Goal: Task Accomplishment & Management: Use online tool/utility

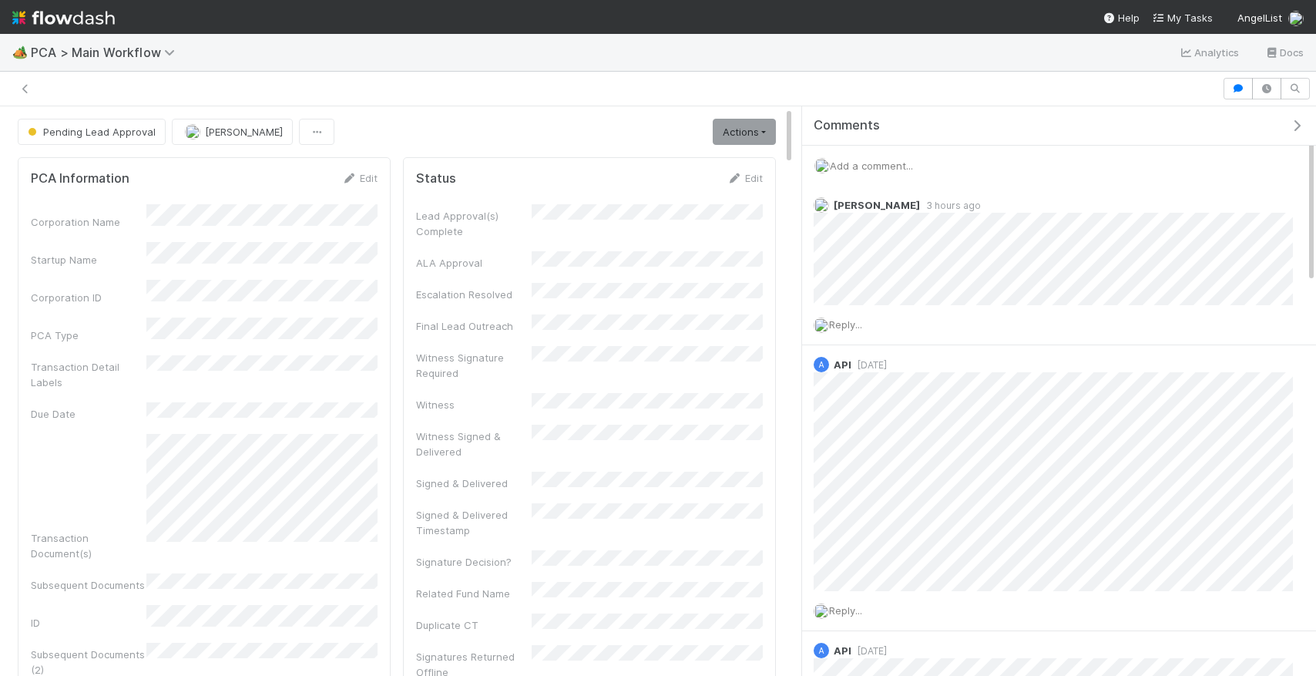
scroll to position [313, 347]
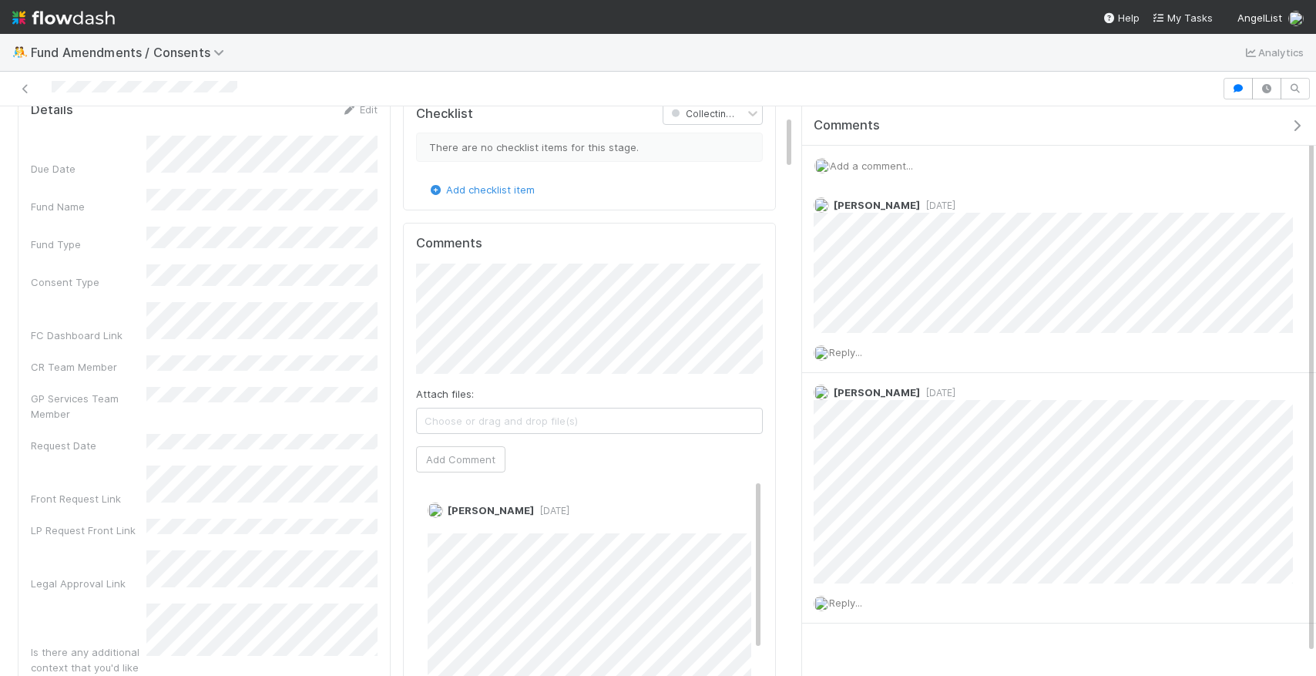
scroll to position [29, 0]
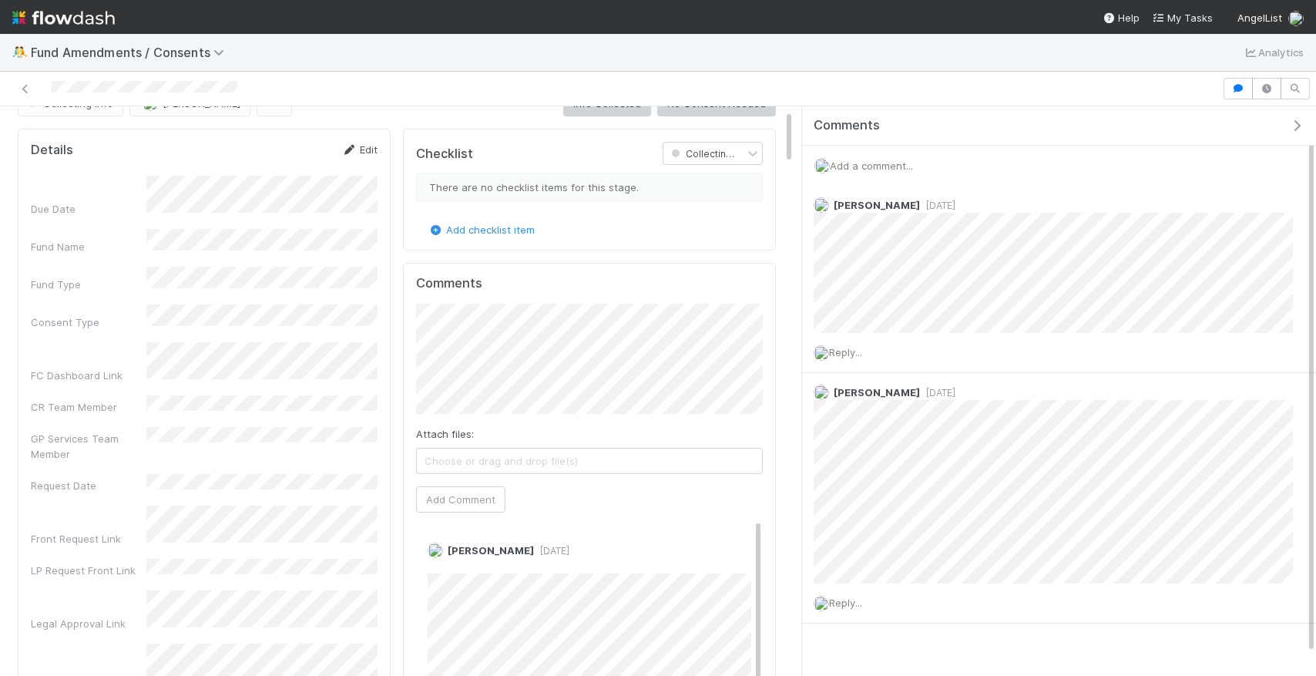
click at [358, 147] on link "Edit" at bounding box center [359, 149] width 36 height 12
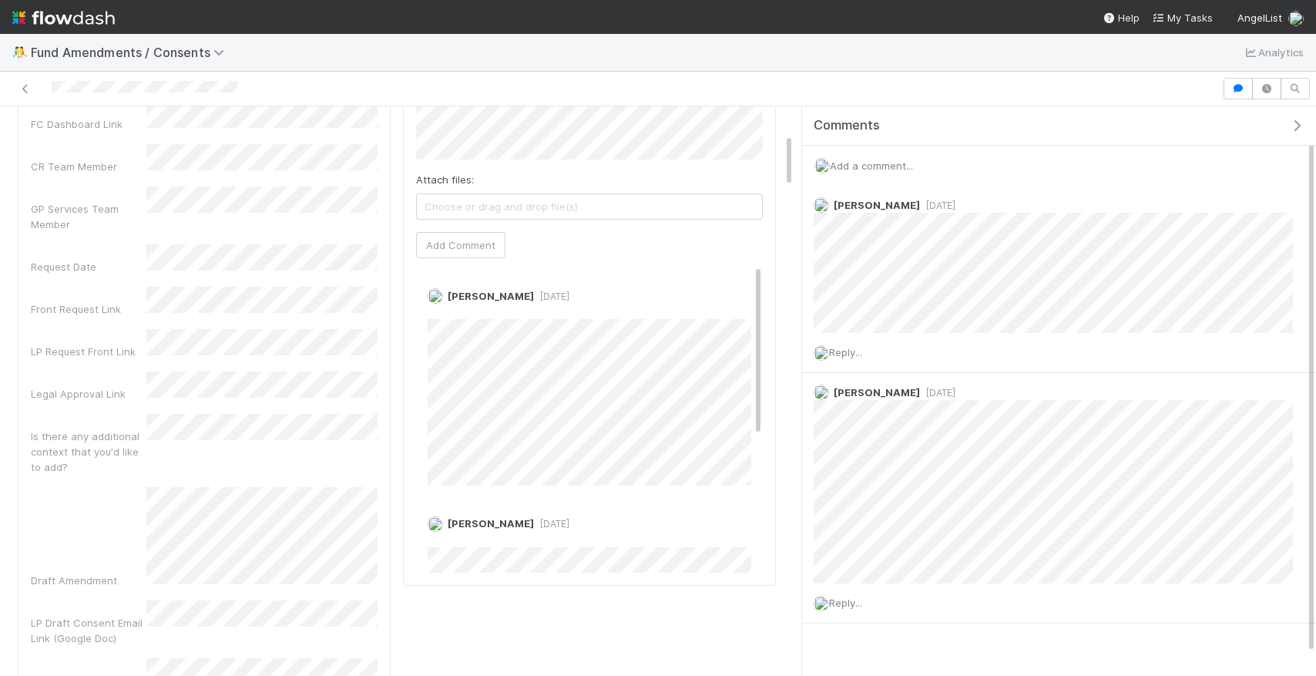
scroll to position [0, 0]
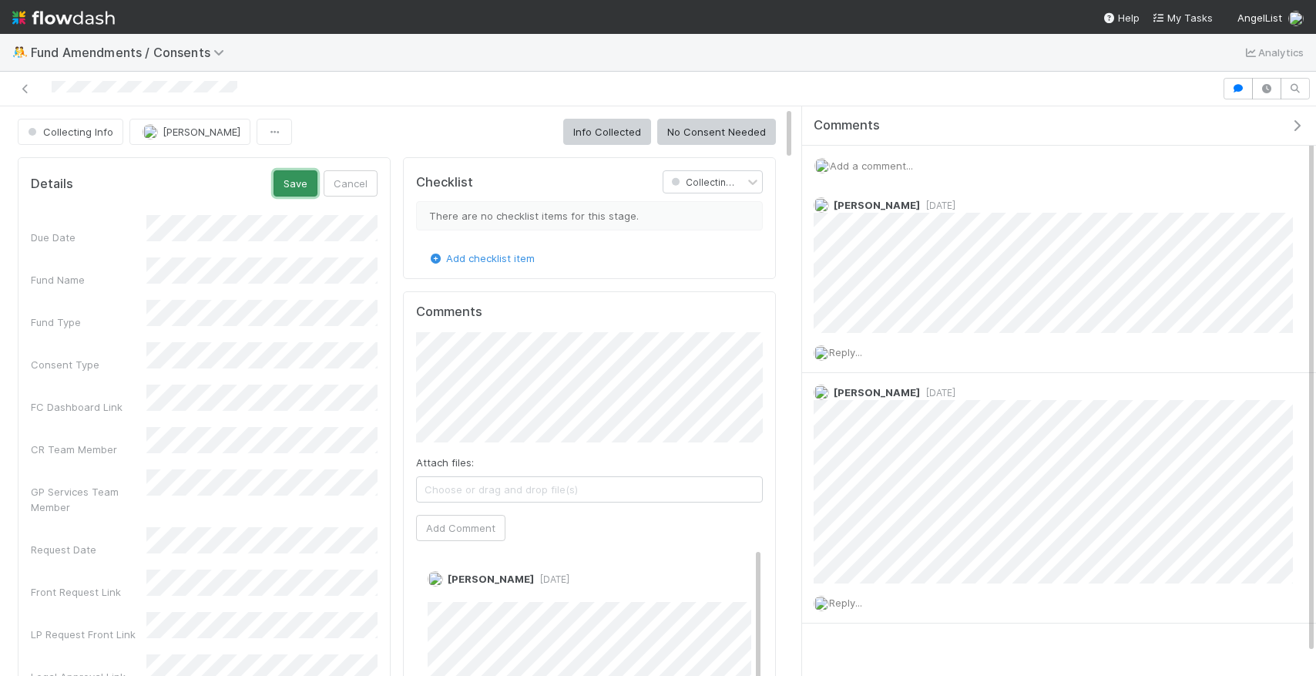
click at [302, 183] on button "Save" at bounding box center [296, 183] width 44 height 26
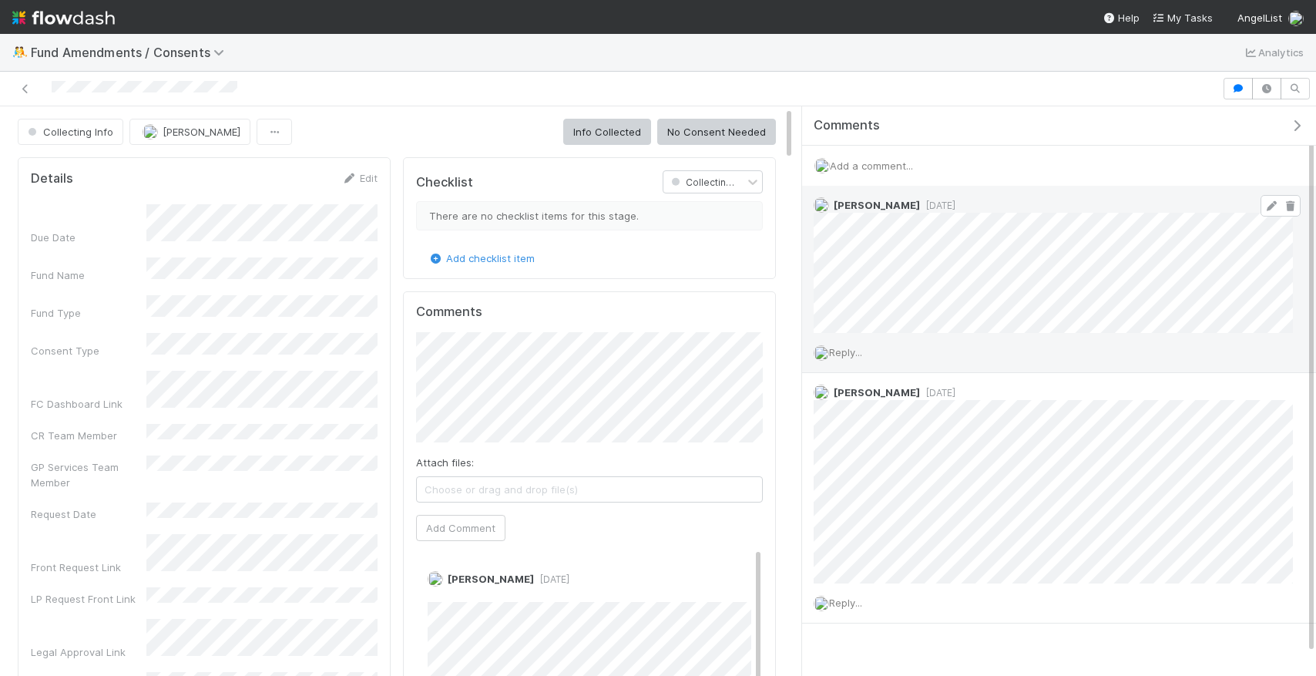
click at [1274, 206] on icon at bounding box center [1271, 206] width 15 height 10
click at [700, 254] on div "Collecting Info Chelsea Nazareth Info Collected No Consent Needed Details Edit …" at bounding box center [658, 390] width 1316 height 569
click at [1295, 202] on icon at bounding box center [1289, 206] width 15 height 10
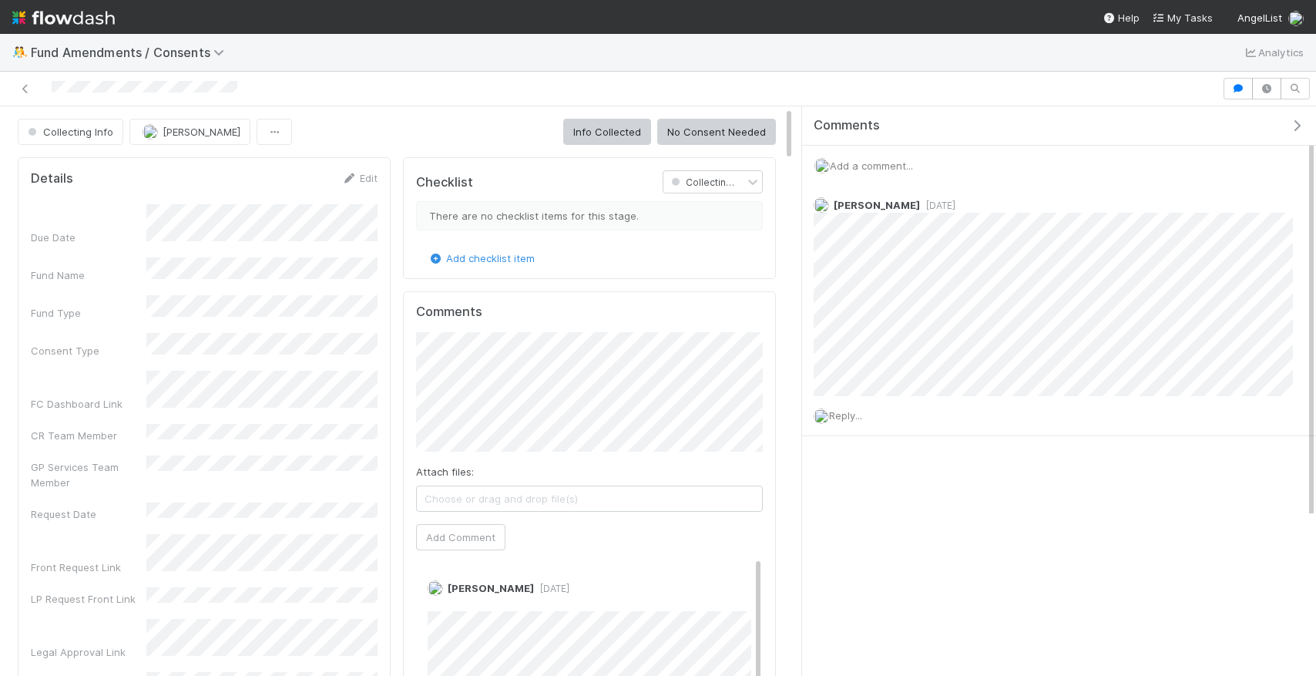
click at [475, 502] on span "Choose or drag and drop file(s)" at bounding box center [589, 498] width 345 height 25
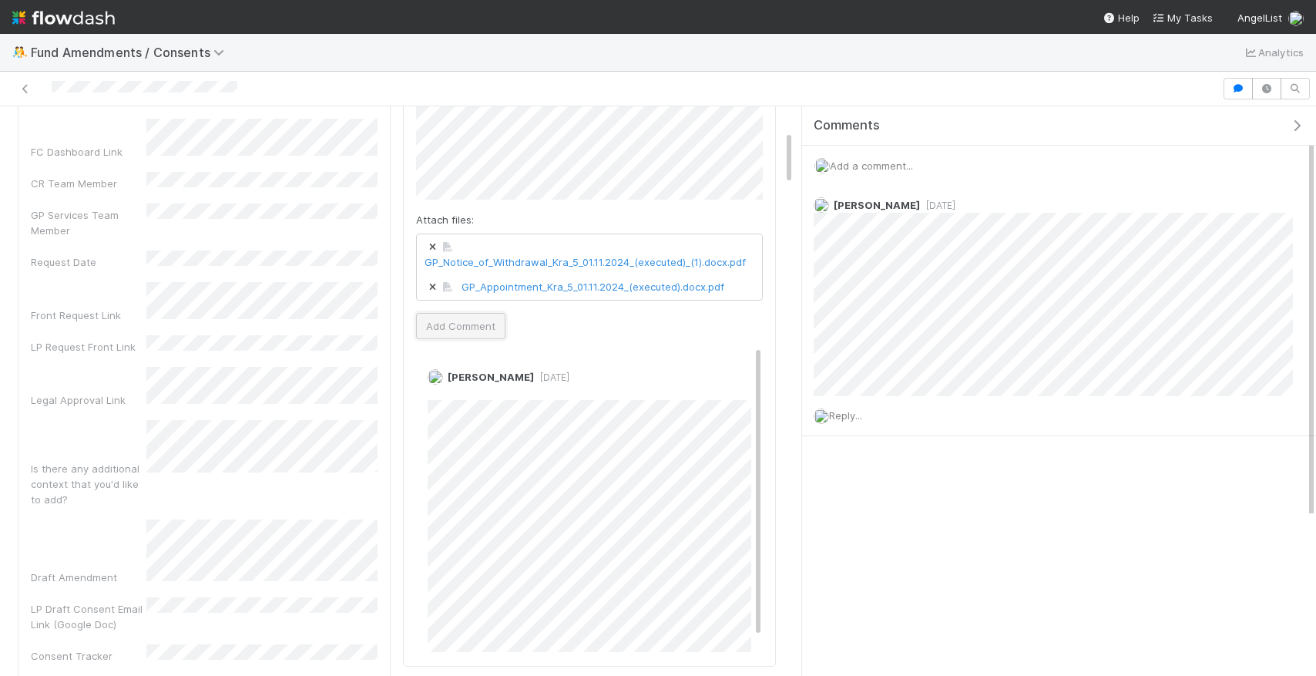
click at [482, 331] on button "Add Comment" at bounding box center [460, 326] width 89 height 26
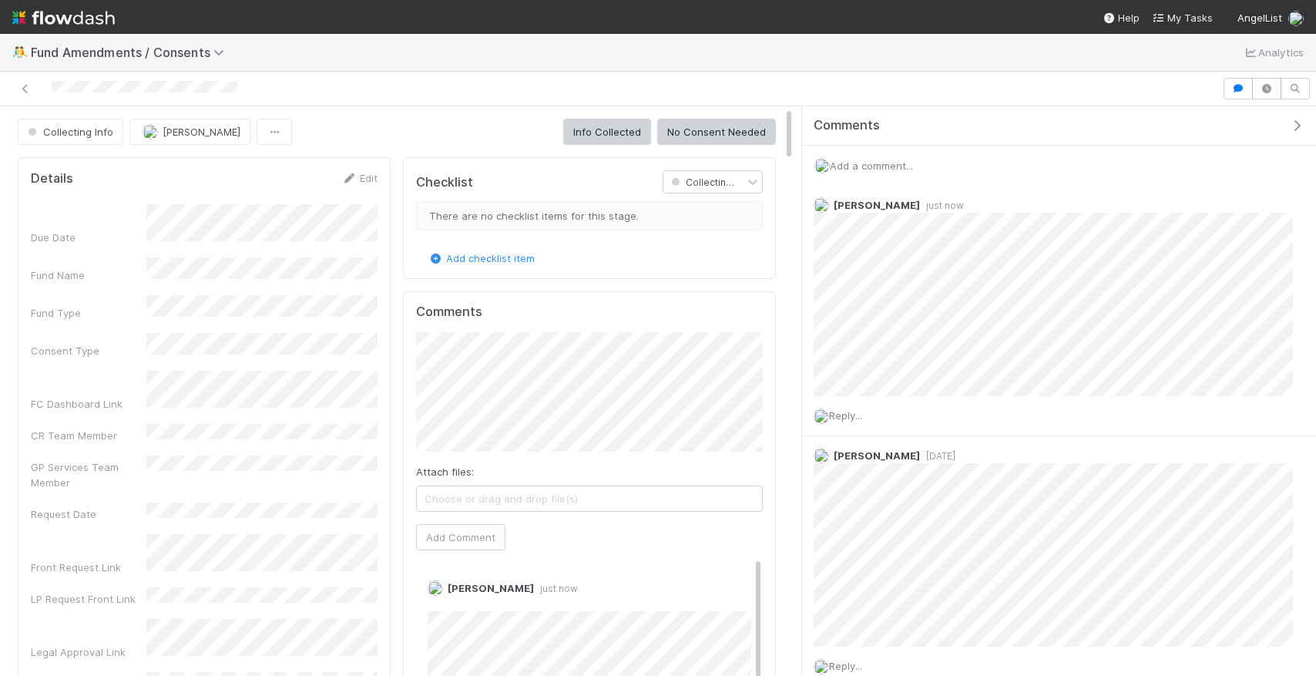
click at [463, 492] on span "Choose or drag and drop file(s)" at bounding box center [589, 498] width 345 height 25
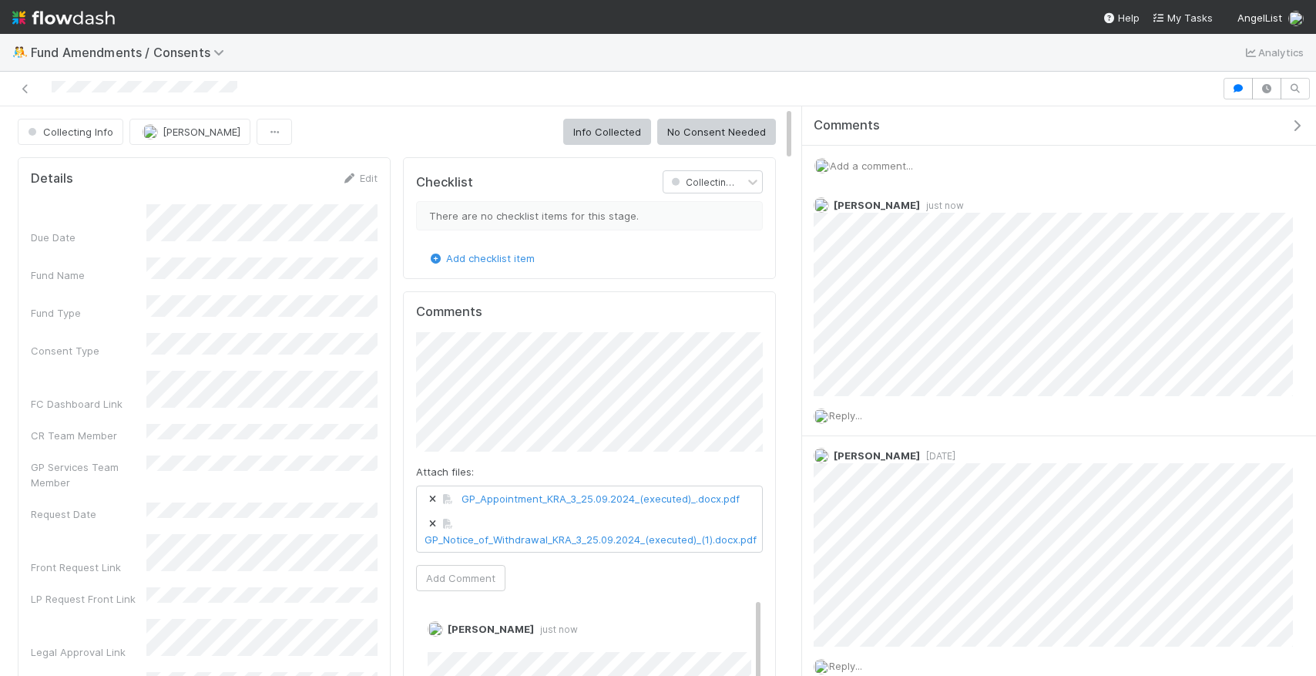
click at [476, 594] on div "Comments Attach files: GP_Appointment_KRA_3_25.09.2024_(executed)_.docx.pdf GP_…" at bounding box center [589, 604] width 347 height 600
click at [473, 581] on button "Add Comment" at bounding box center [460, 578] width 89 height 26
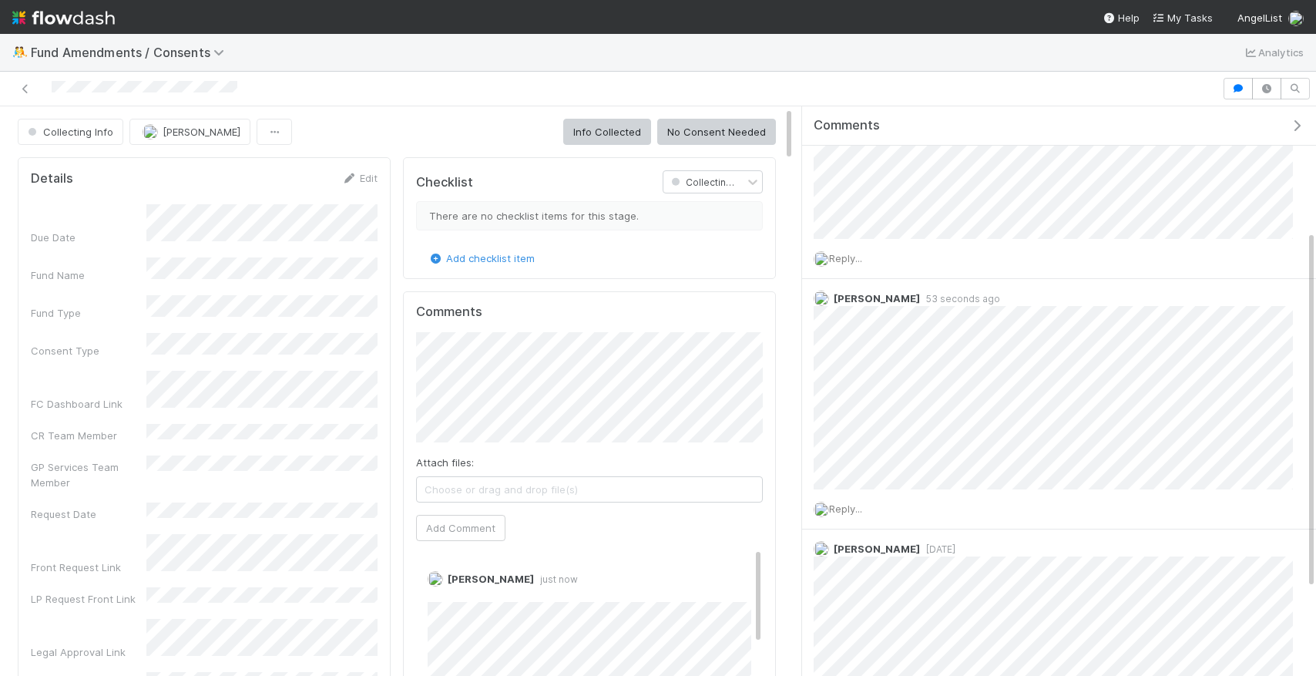
scroll to position [223, 0]
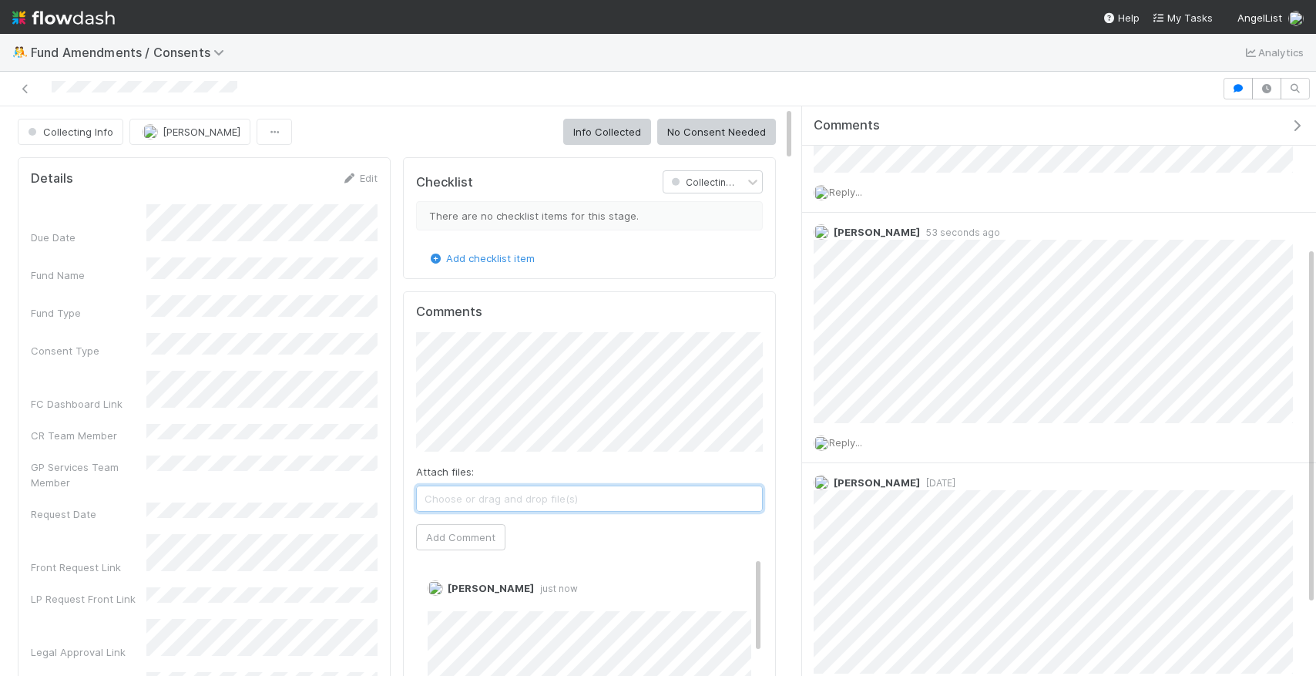
click at [600, 501] on span "Choose or drag and drop file(s)" at bounding box center [589, 498] width 345 height 25
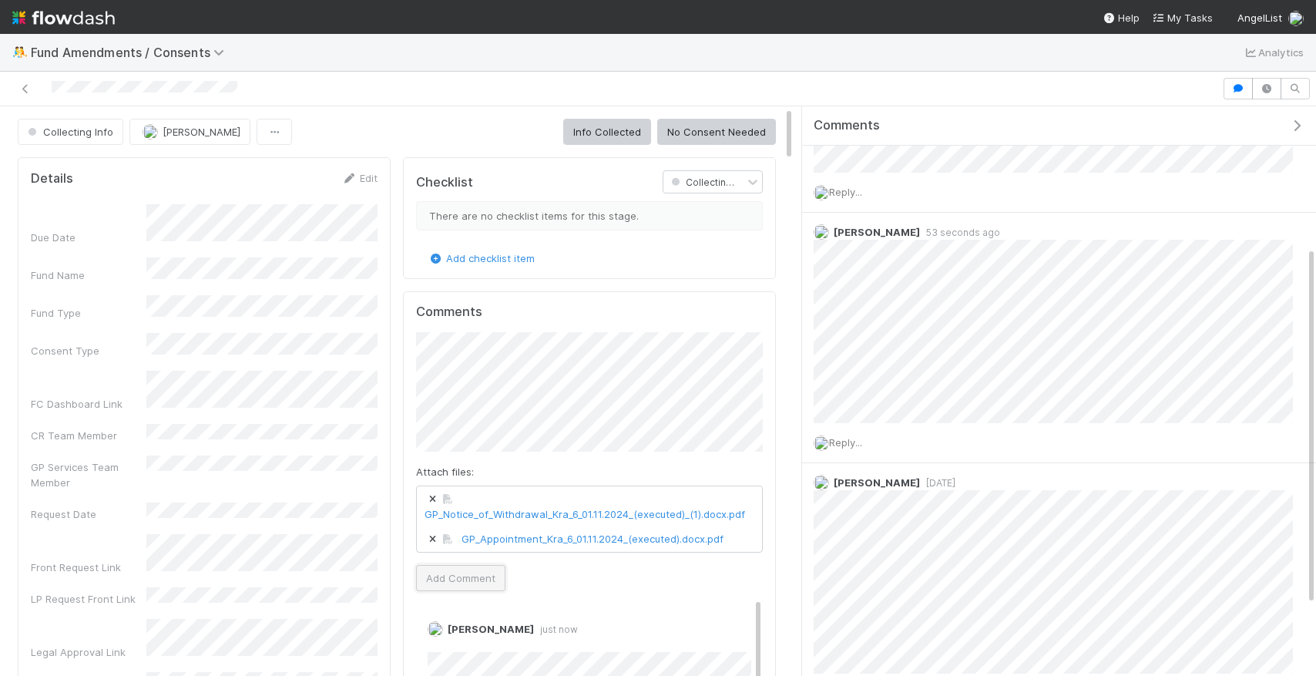
click at [458, 580] on button "Add Comment" at bounding box center [460, 578] width 89 height 26
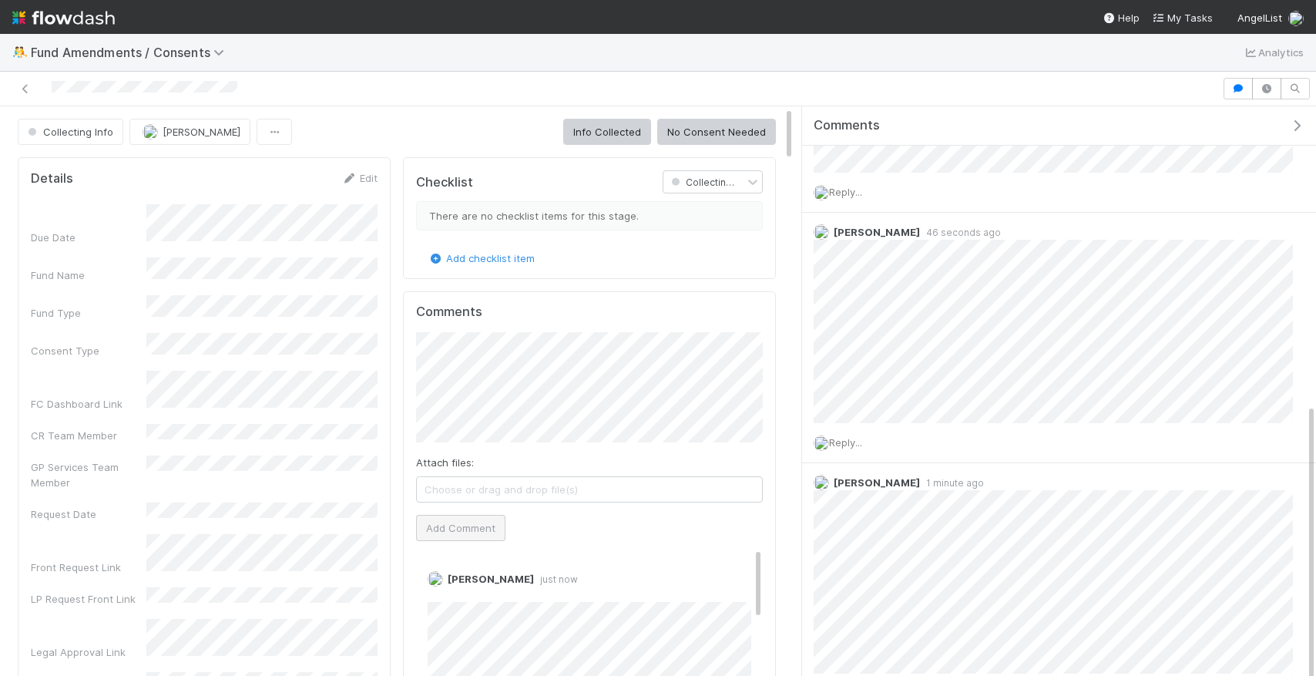
scroll to position [473, 0]
click at [457, 502] on span "Choose or drag and drop file(s)" at bounding box center [589, 498] width 345 height 25
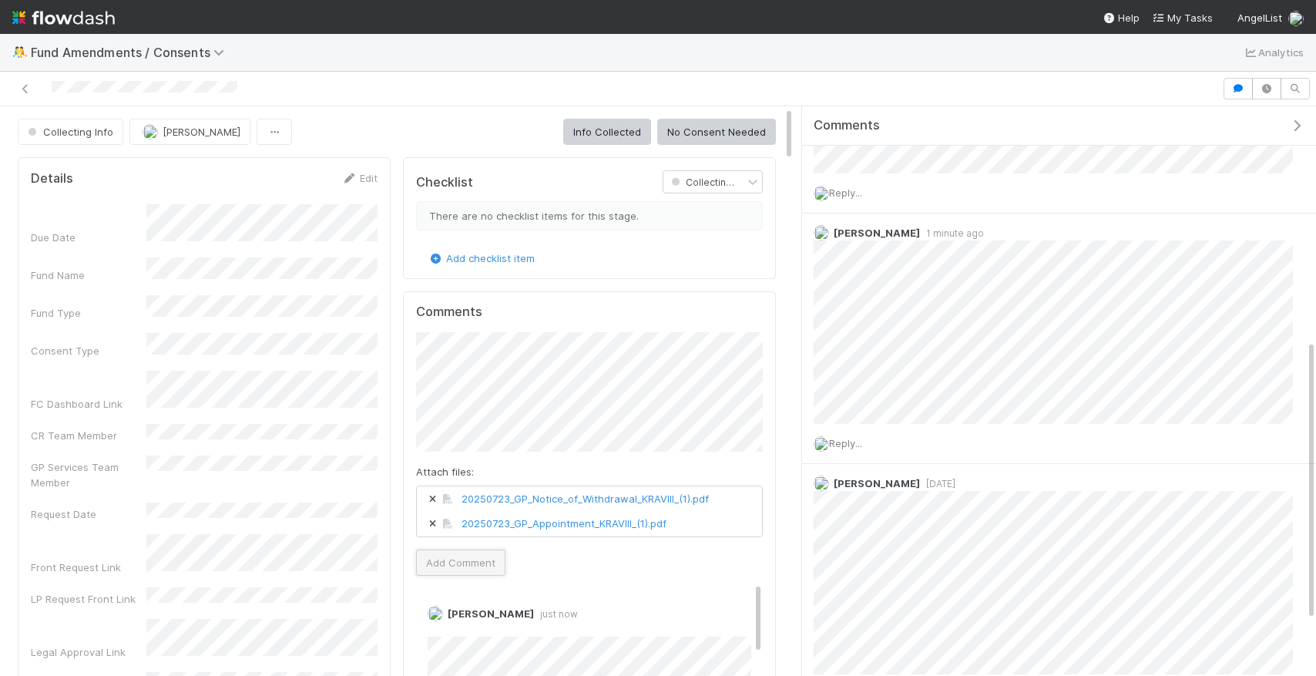
click at [471, 567] on button "Add Comment" at bounding box center [460, 562] width 89 height 26
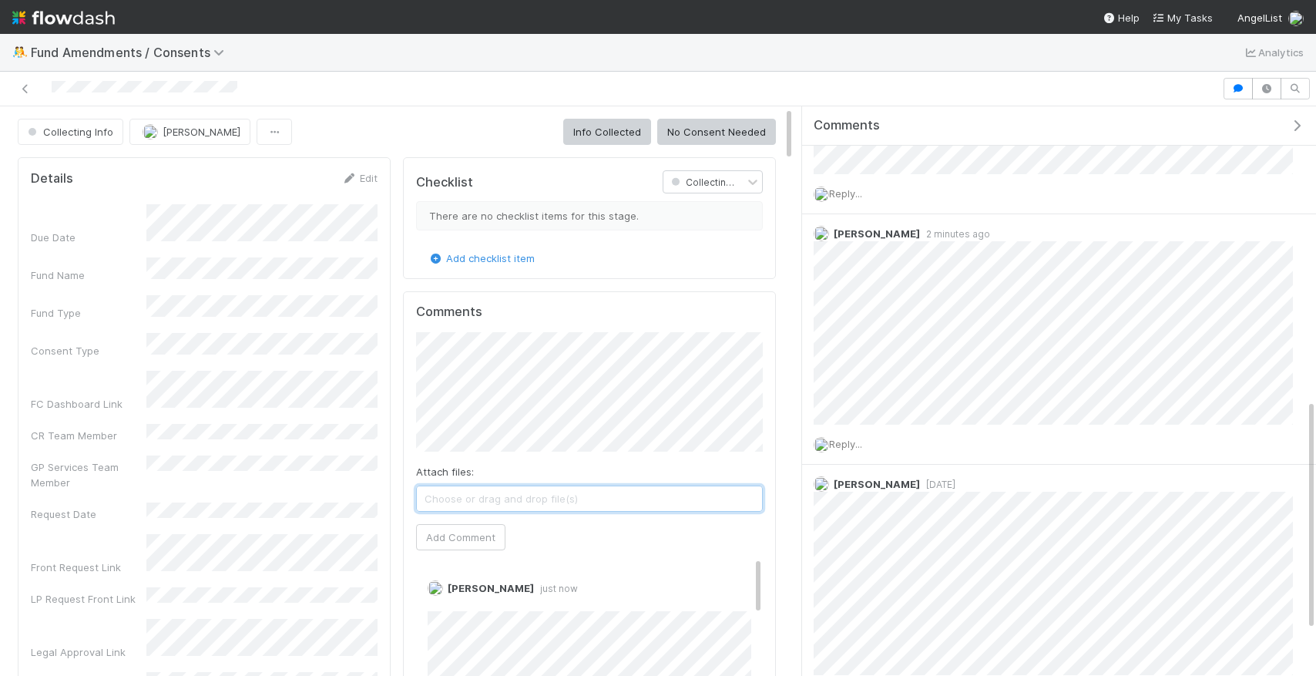
click at [677, 498] on span "Choose or drag and drop file(s)" at bounding box center [589, 498] width 345 height 25
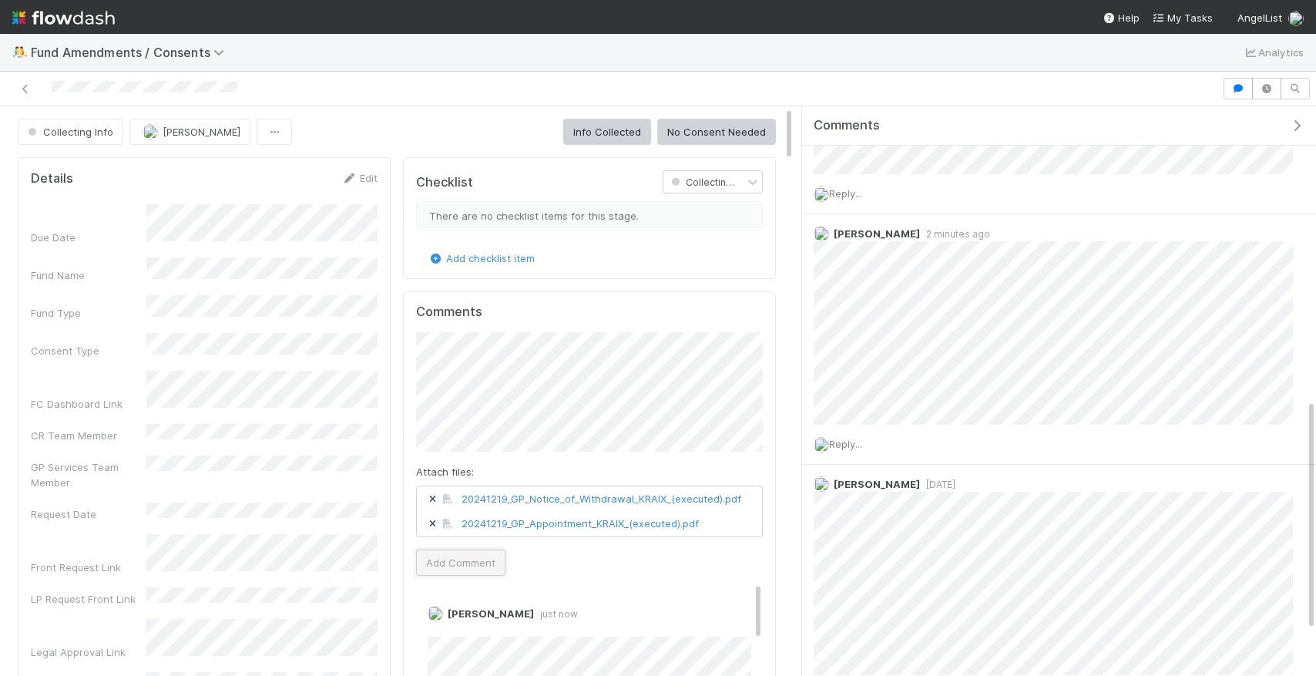
click at [485, 574] on button "Add Comment" at bounding box center [460, 562] width 89 height 26
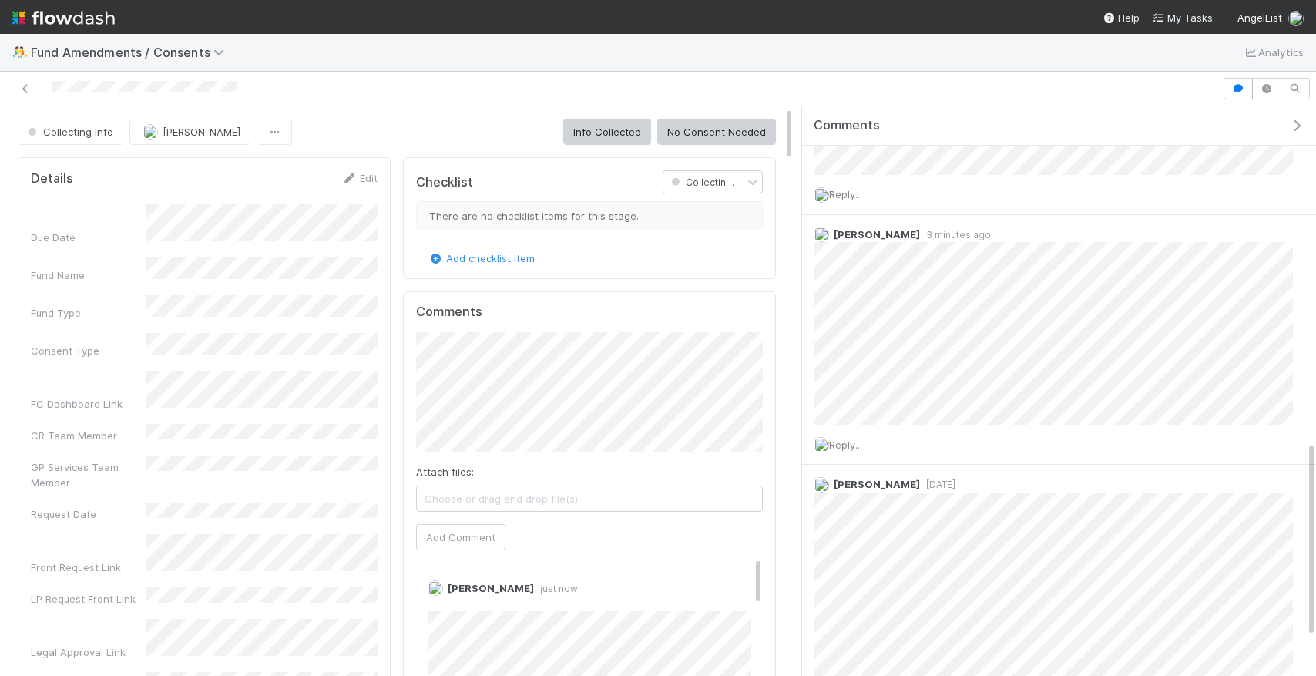
click at [495, 515] on div "Attach files: Choose or drag and drop file(s) Add Comment" at bounding box center [589, 441] width 347 height 218
click at [493, 502] on span "Choose or drag and drop file(s)" at bounding box center [589, 498] width 345 height 25
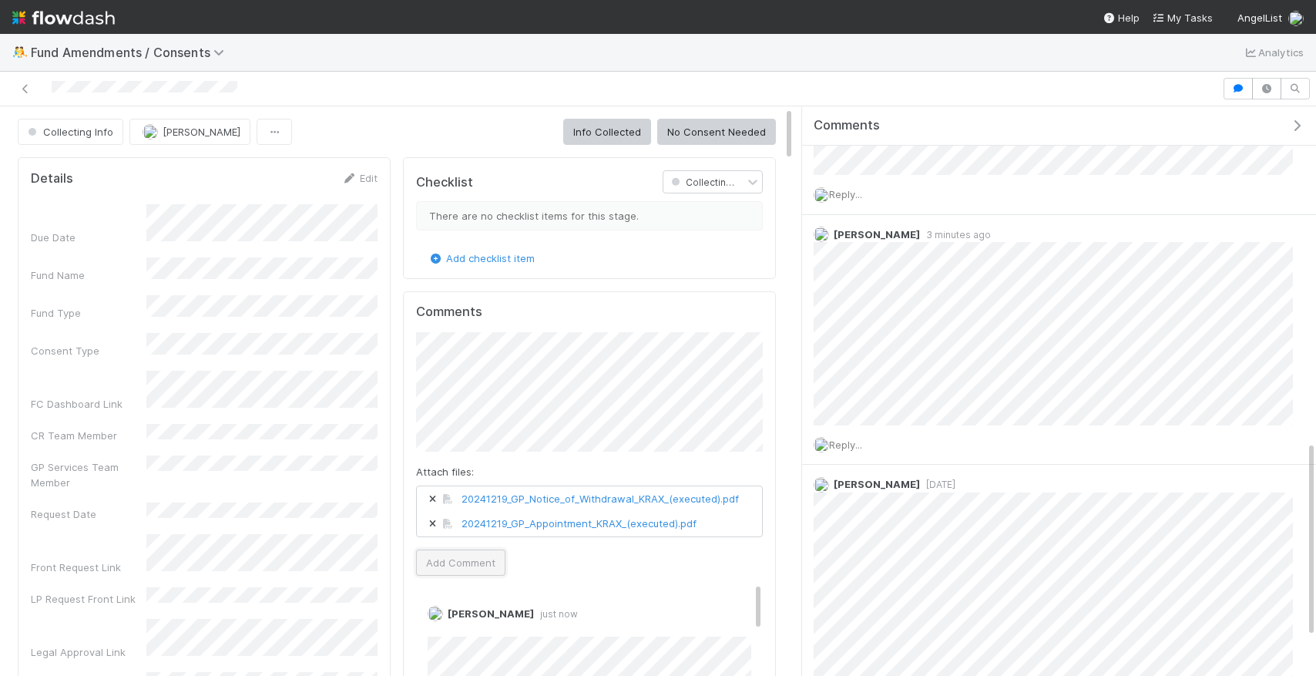
click at [481, 562] on button "Add Comment" at bounding box center [460, 562] width 89 height 26
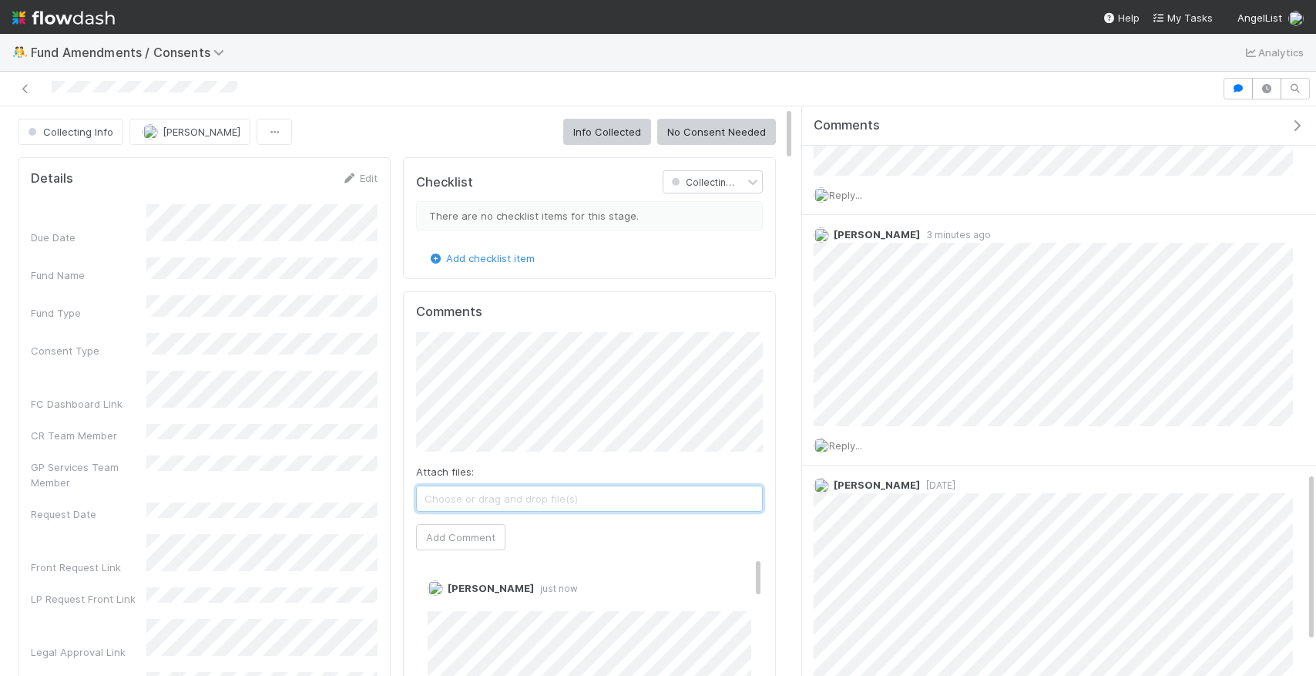
click at [579, 498] on span "Choose or drag and drop file(s)" at bounding box center [589, 498] width 345 height 25
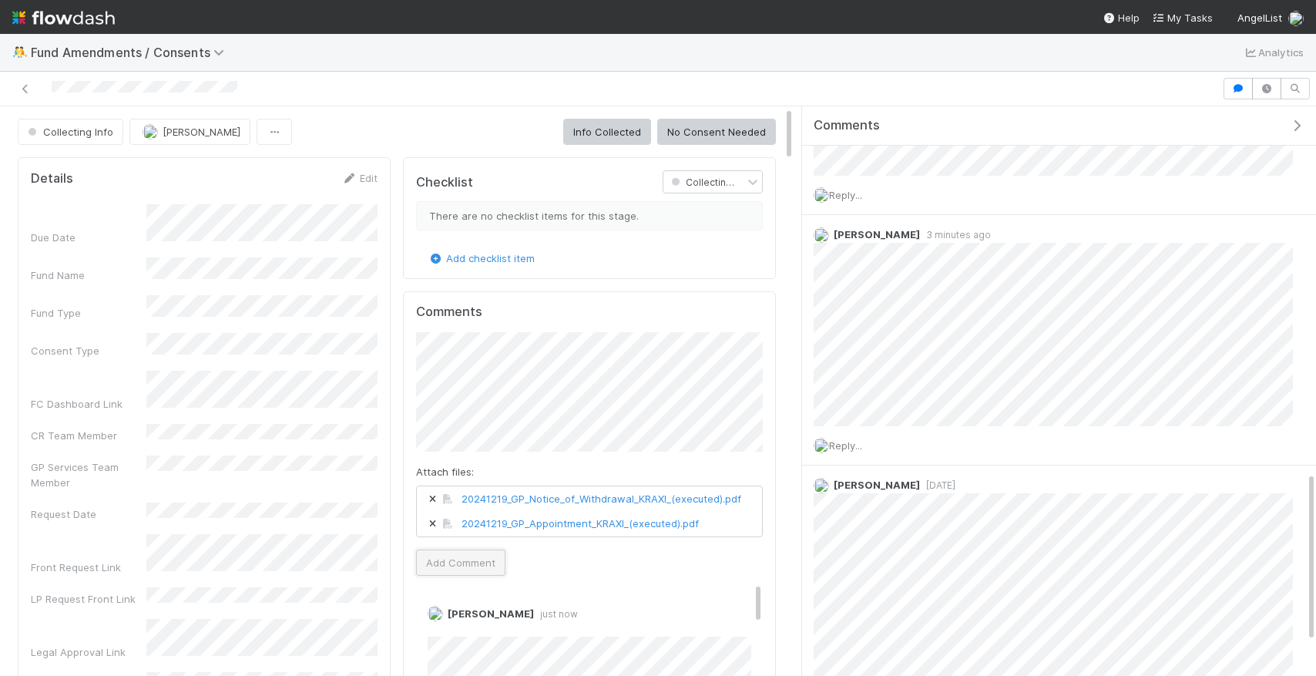
click at [462, 566] on button "Add Comment" at bounding box center [460, 562] width 89 height 26
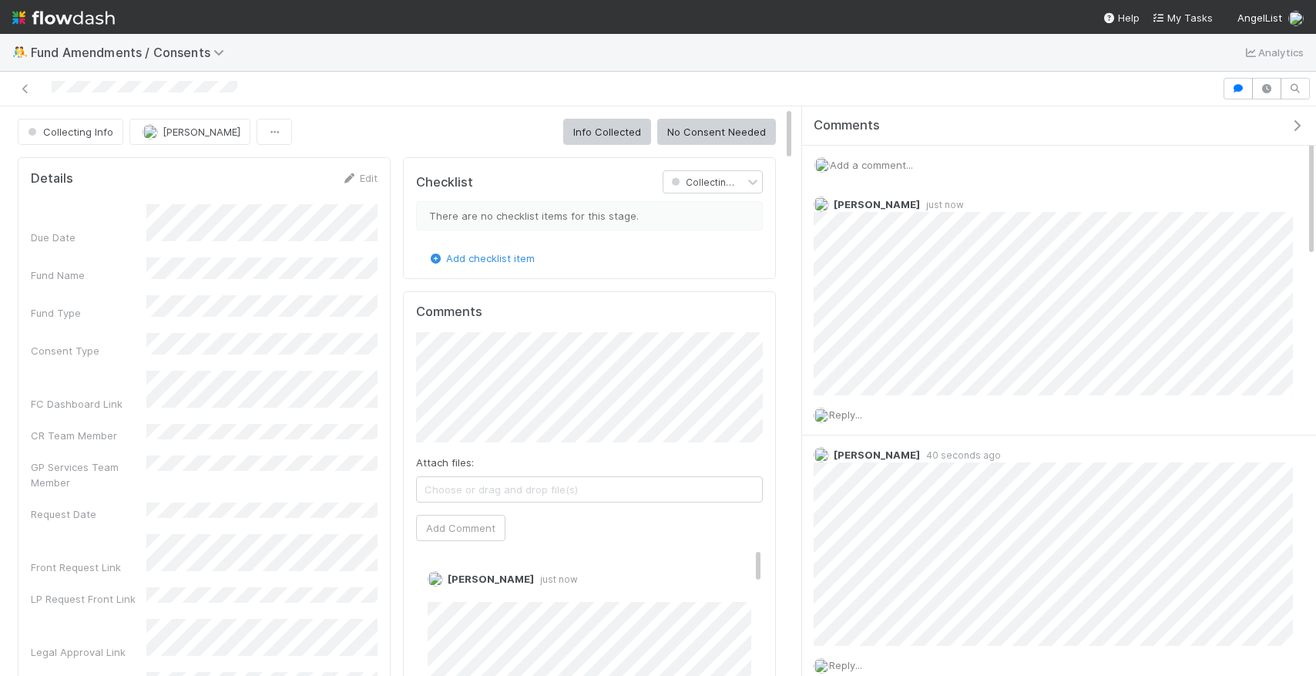
scroll to position [0, 0]
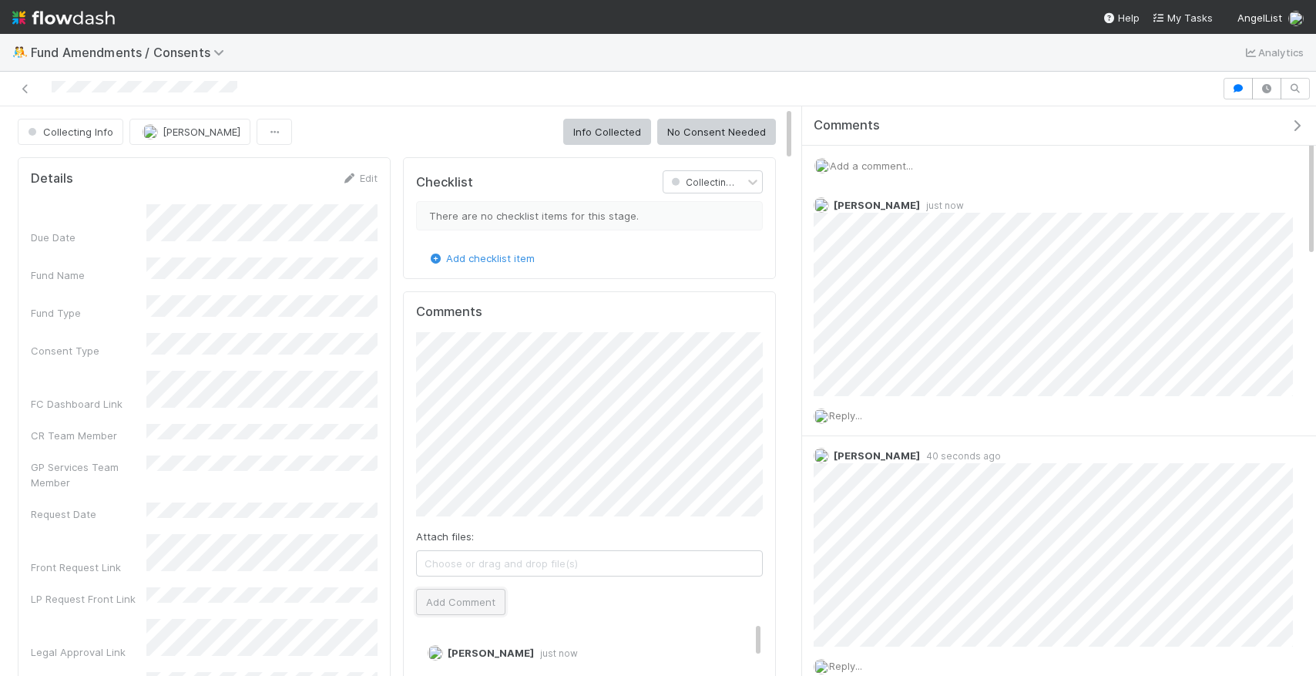
click at [444, 600] on button "Add Comment" at bounding box center [460, 602] width 89 height 26
